Goal: Information Seeking & Learning: Learn about a topic

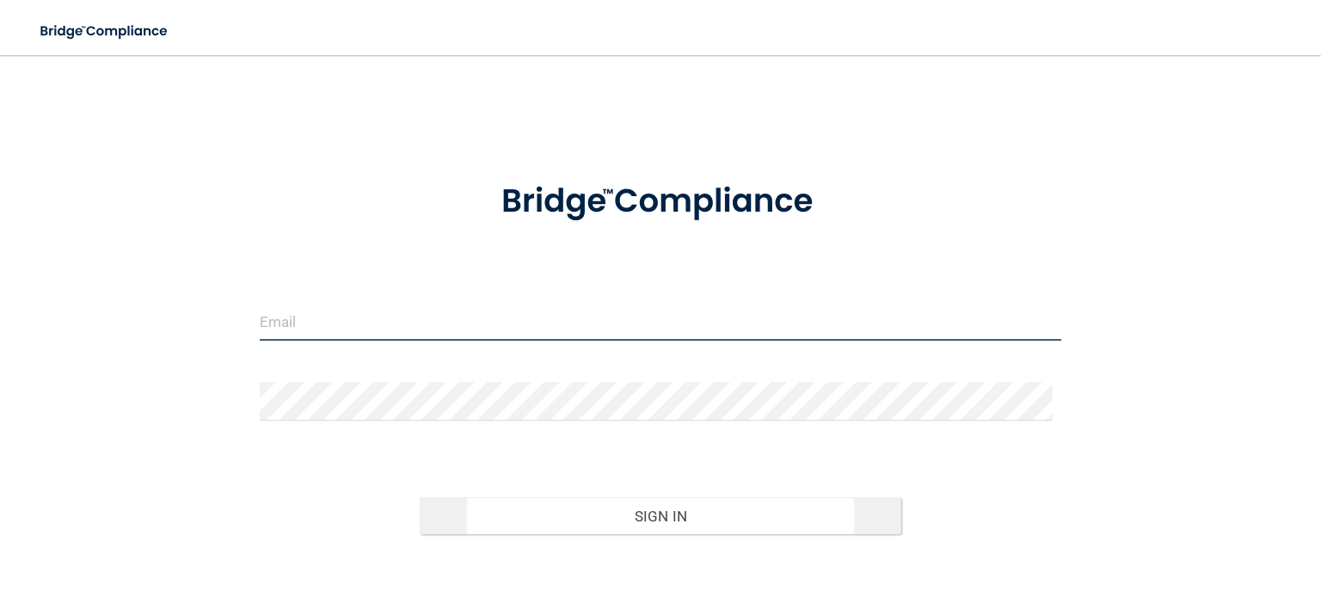
type input "[EMAIL_ADDRESS][DOMAIN_NAME]"
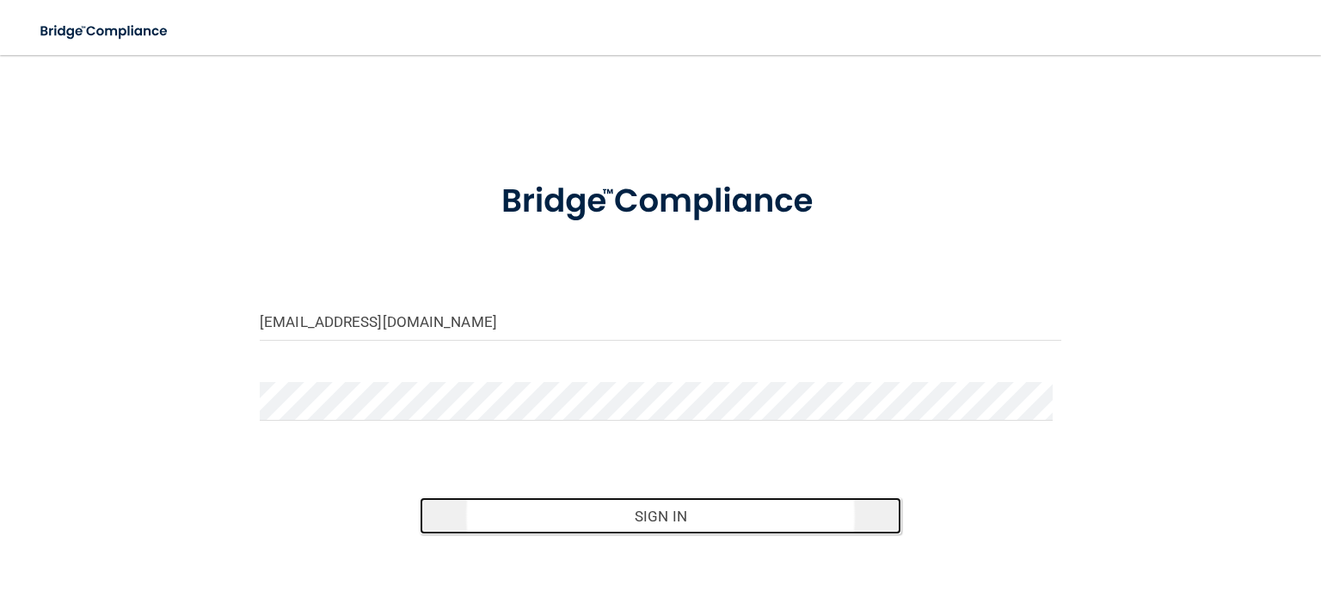
click at [576, 524] on button "Sign In" at bounding box center [660, 516] width 481 height 38
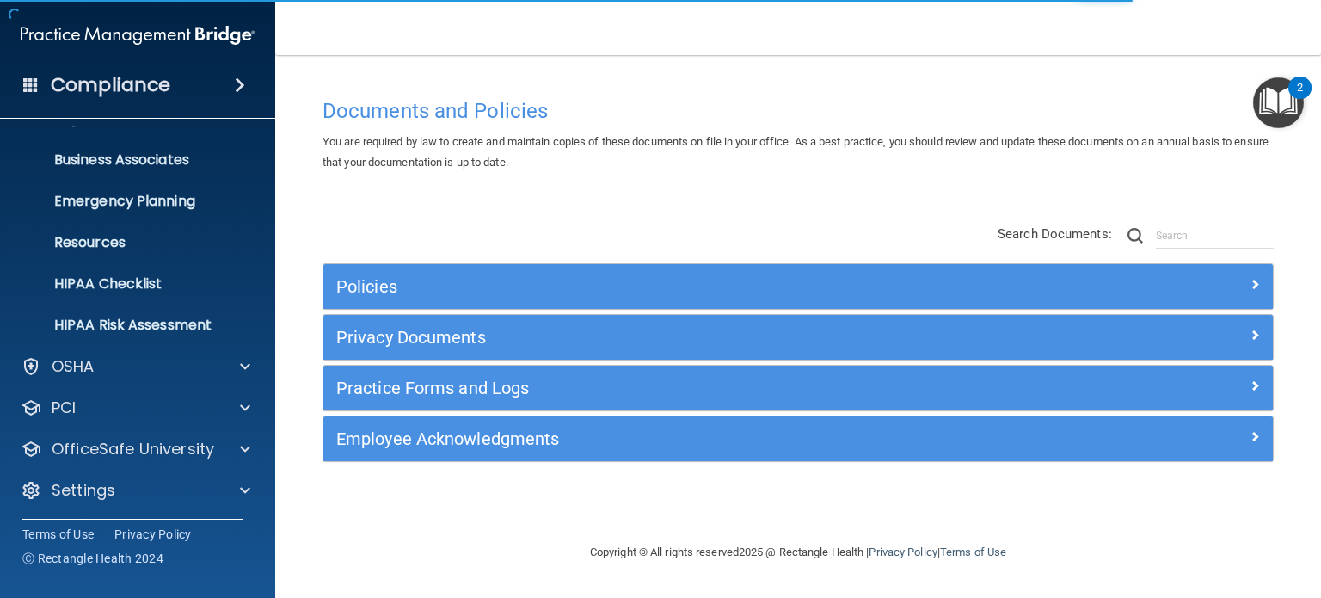
scroll to position [115, 0]
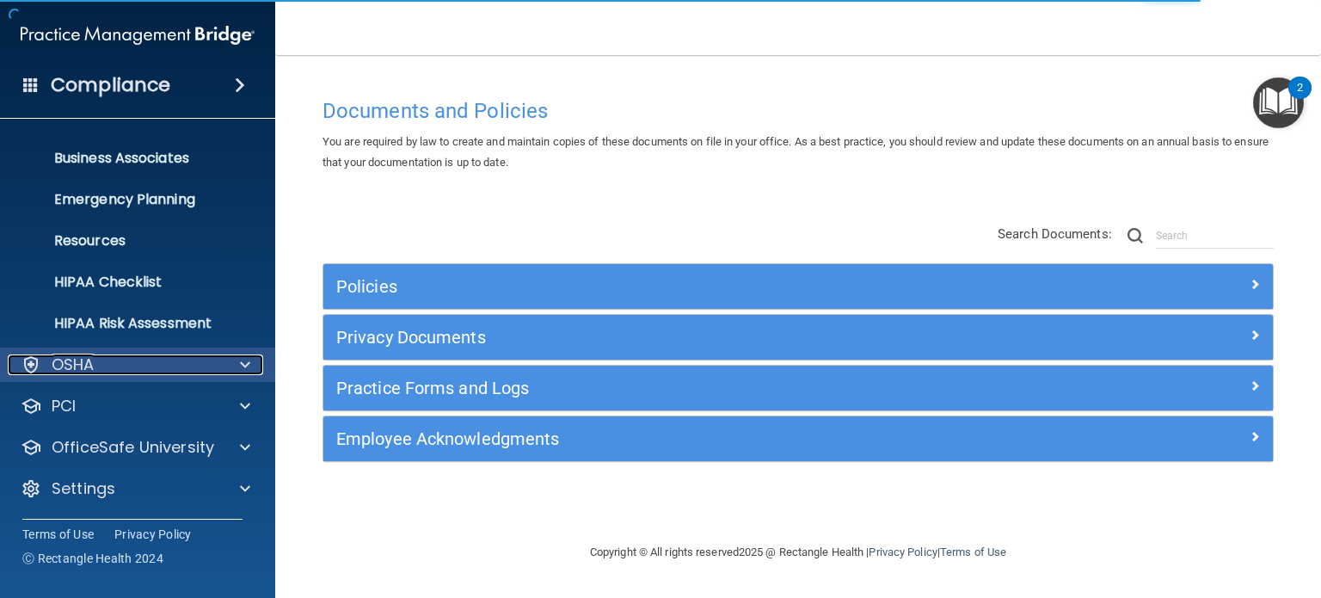
click at [157, 365] on div "OSHA" at bounding box center [114, 364] width 213 height 21
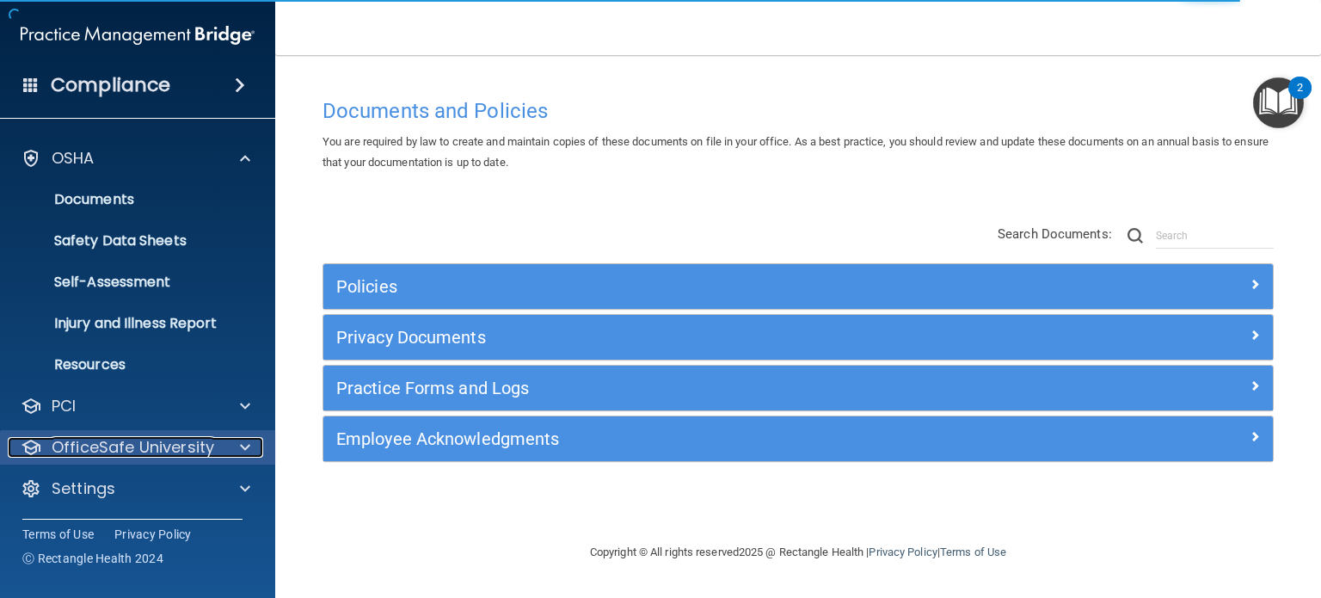
click at [193, 443] on p "OfficeSafe University" at bounding box center [133, 447] width 163 height 21
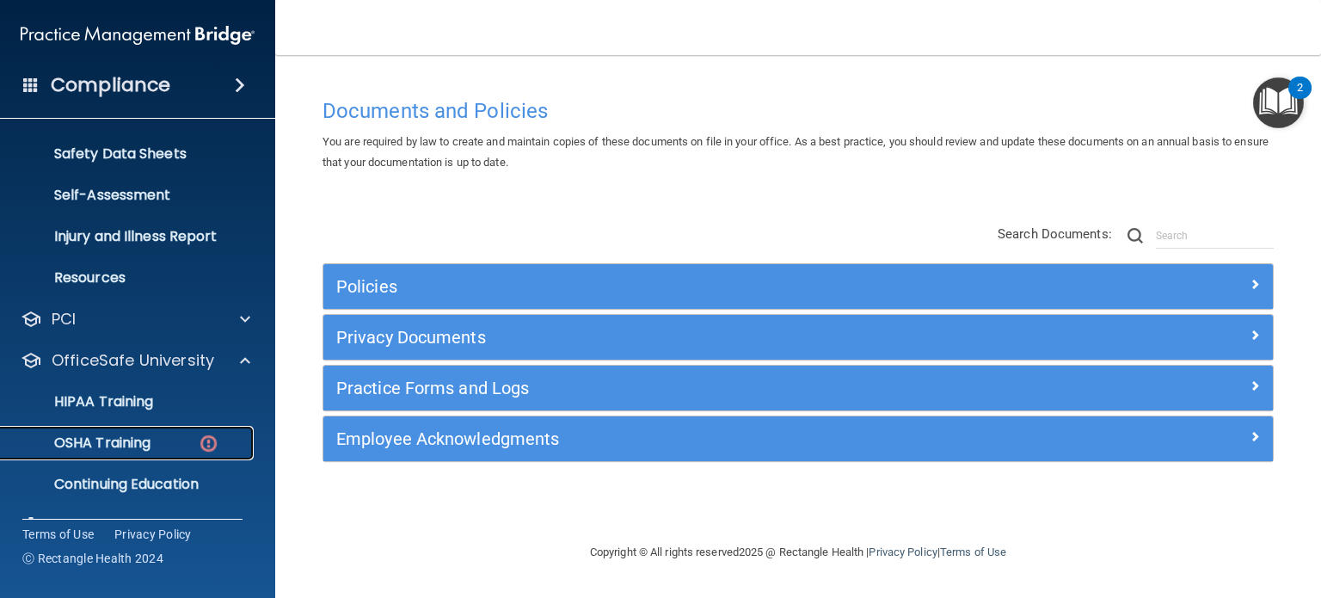
click at [175, 444] on div "OSHA Training" at bounding box center [128, 442] width 235 height 17
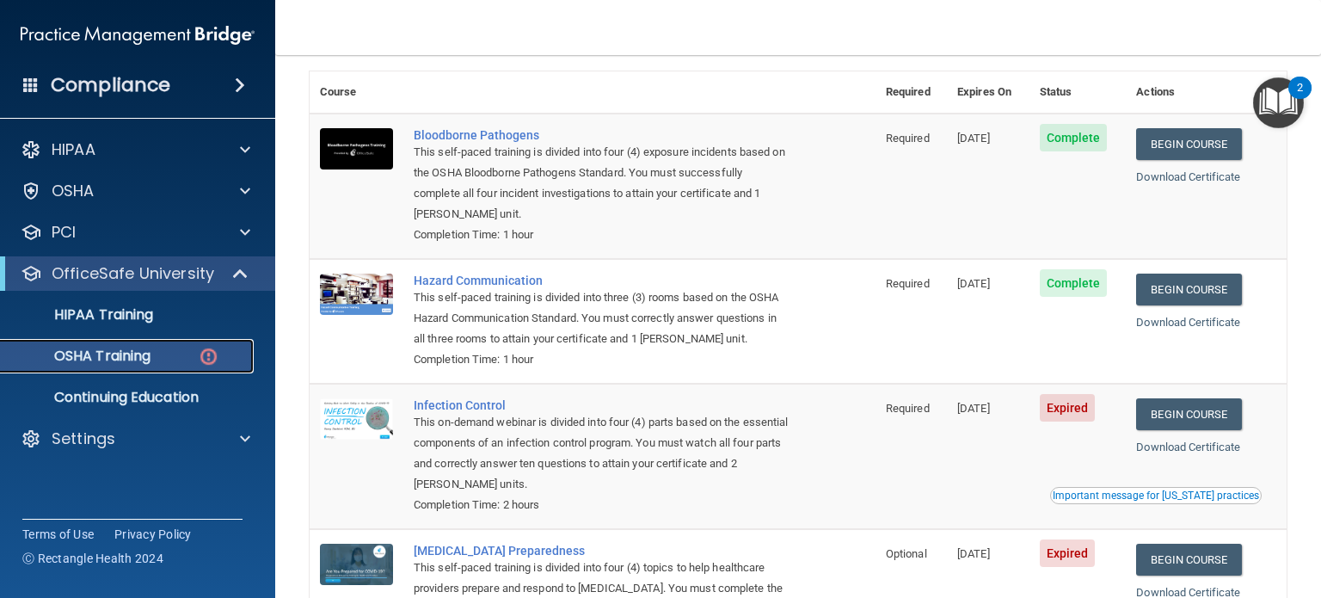
scroll to position [258, 0]
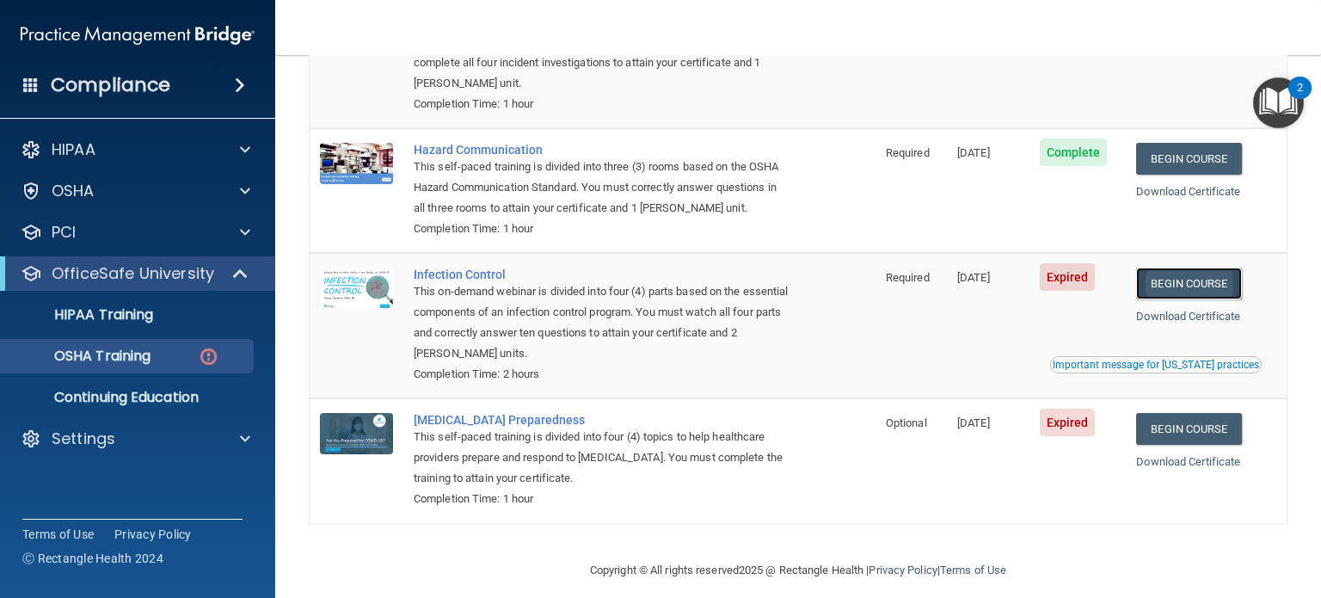
click at [1214, 285] on link "Begin Course" at bounding box center [1188, 284] width 105 height 32
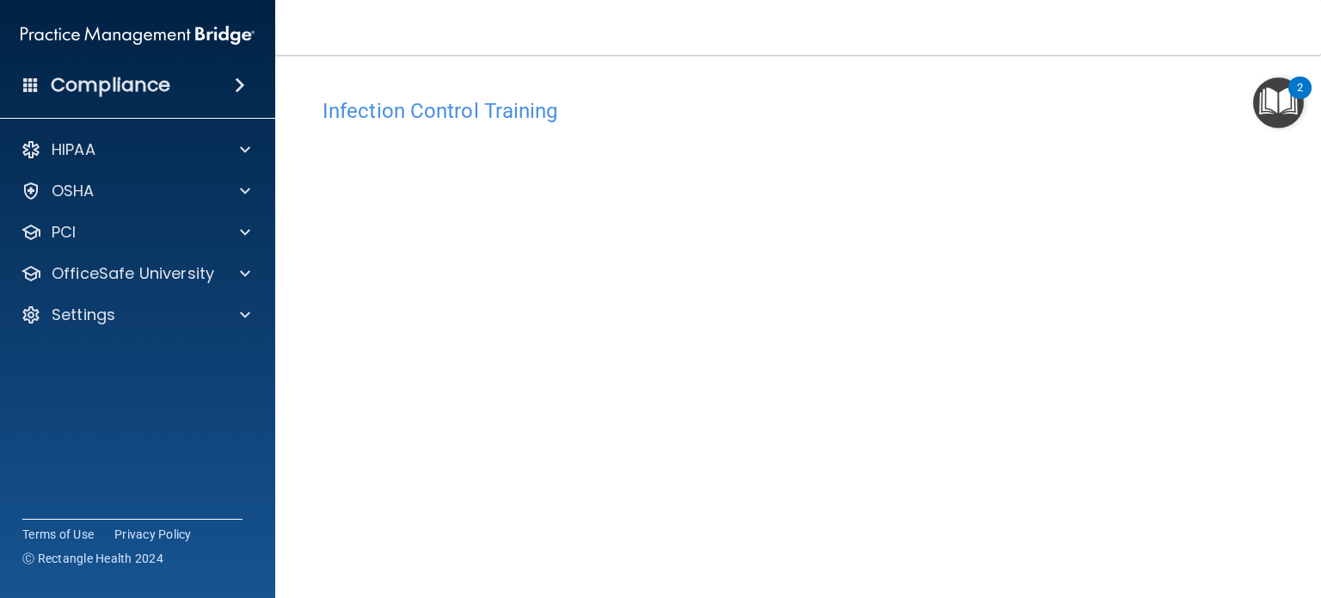
scroll to position [86, 0]
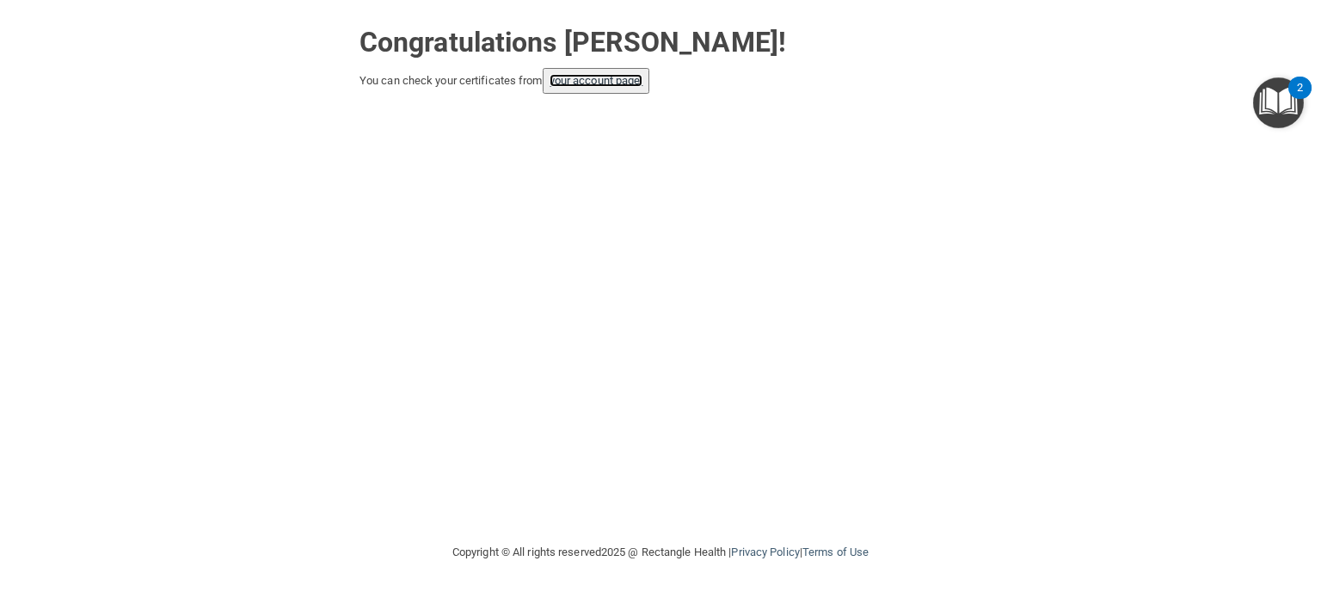
click at [602, 74] on link "your account page!" at bounding box center [597, 80] width 94 height 13
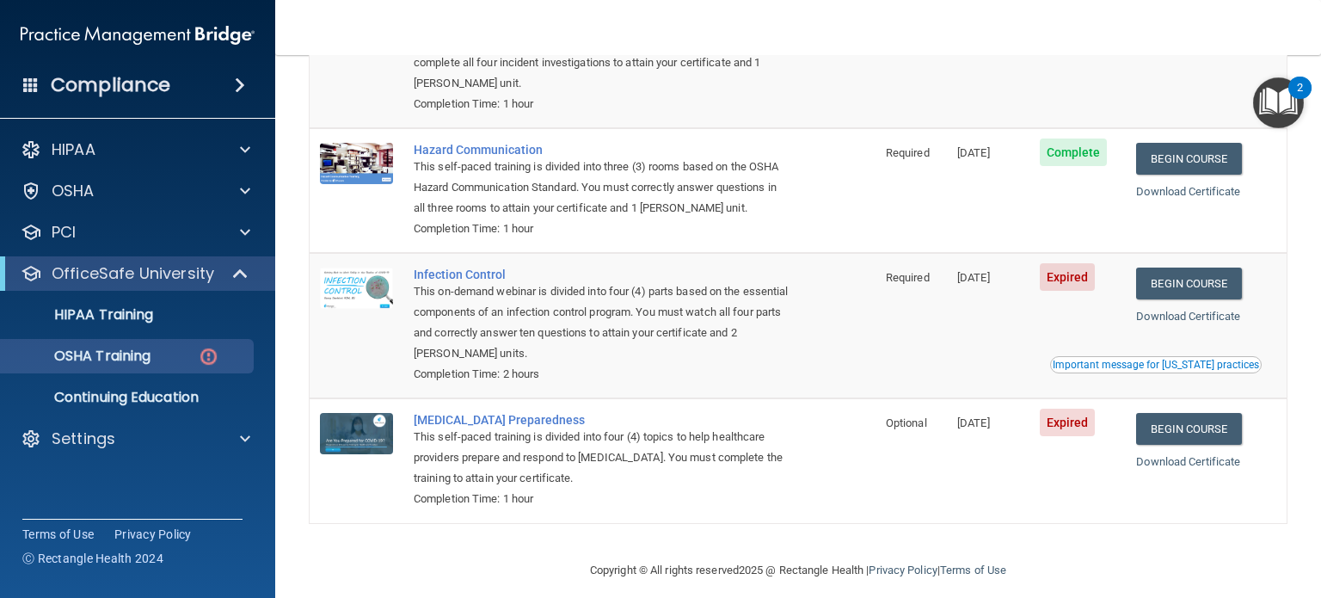
scroll to position [274, 0]
